Goal: Navigation & Orientation: Find specific page/section

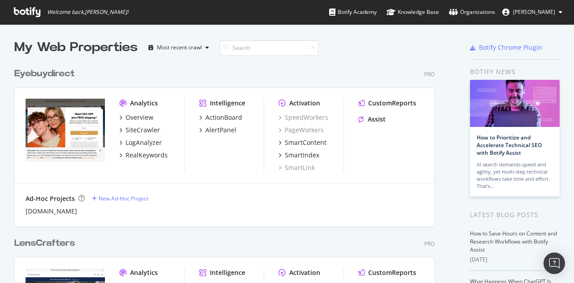
scroll to position [20, 0]
click at [527, 11] on span "[PERSON_NAME]" at bounding box center [534, 12] width 42 height 8
